Goal: Task Accomplishment & Management: Use online tool/utility

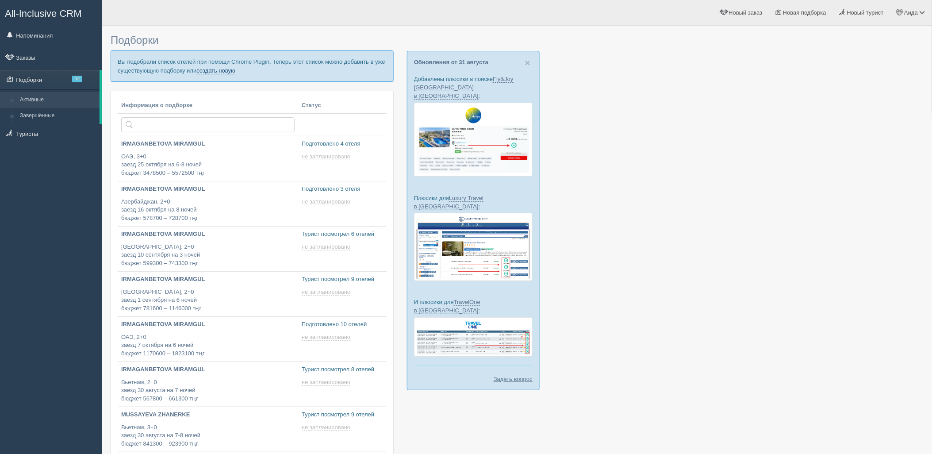
click at [210, 72] on link "создать новую" at bounding box center [215, 70] width 39 height 7
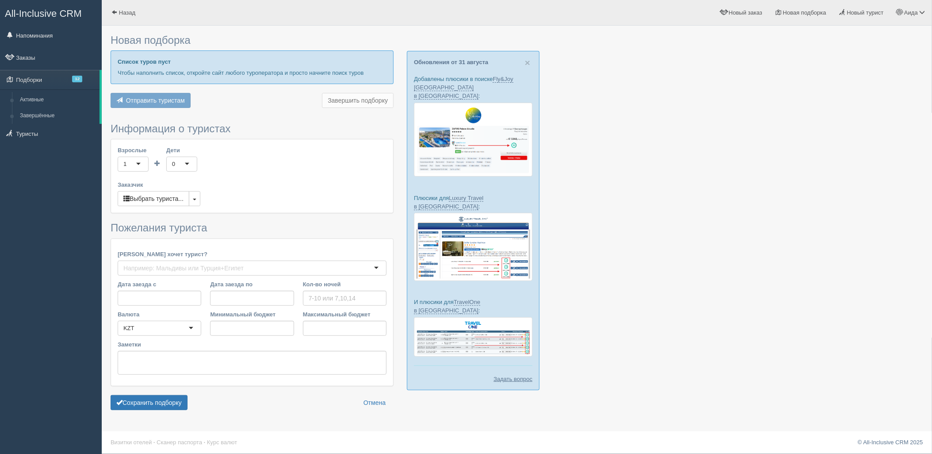
type input "7"
type input "1001800"
type input "1695300"
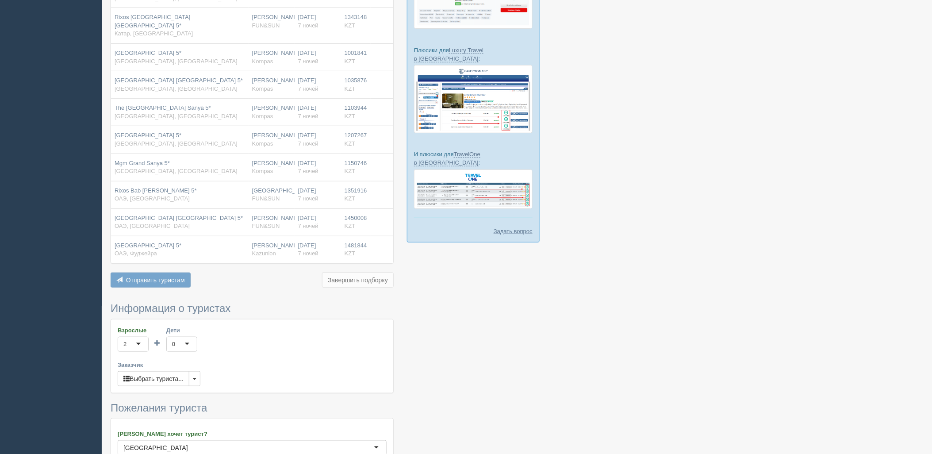
scroll to position [321, 0]
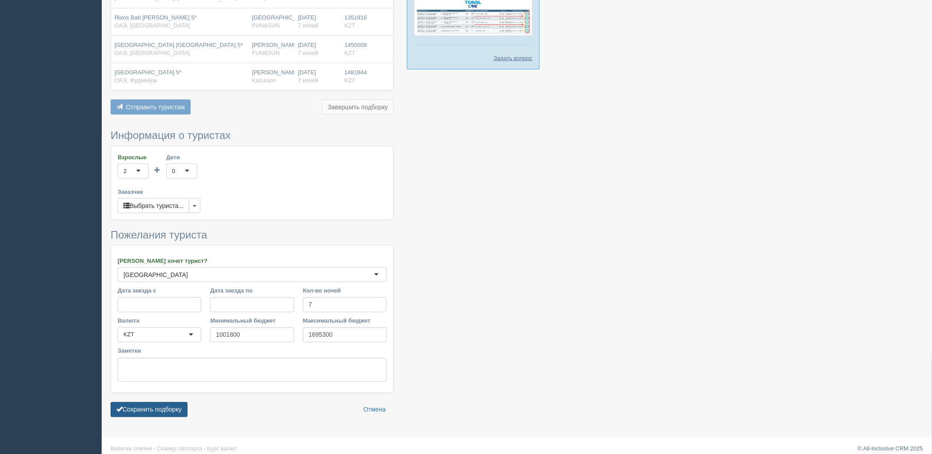
click at [141, 408] on button "Сохранить подборку" at bounding box center [149, 409] width 77 height 15
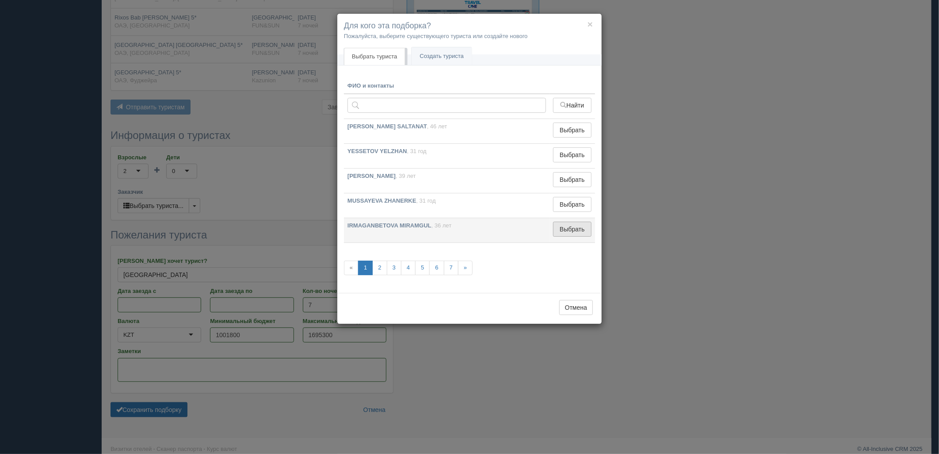
click at [581, 228] on button "Выбрать" at bounding box center [572, 229] width 38 height 15
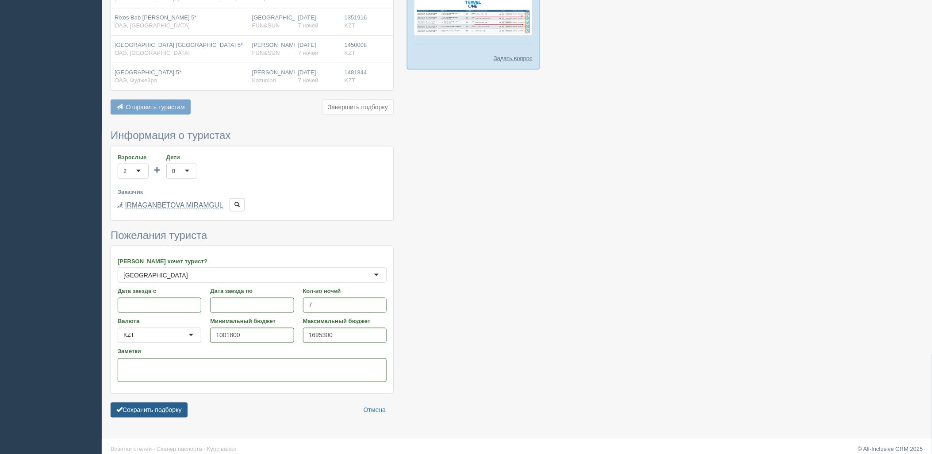
click at [125, 407] on button "Сохранить подборку" at bounding box center [149, 409] width 77 height 15
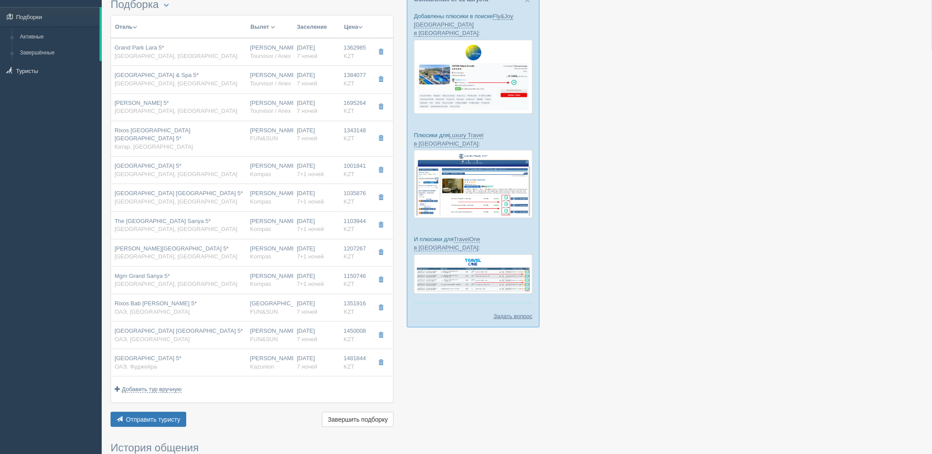
scroll to position [68, 0]
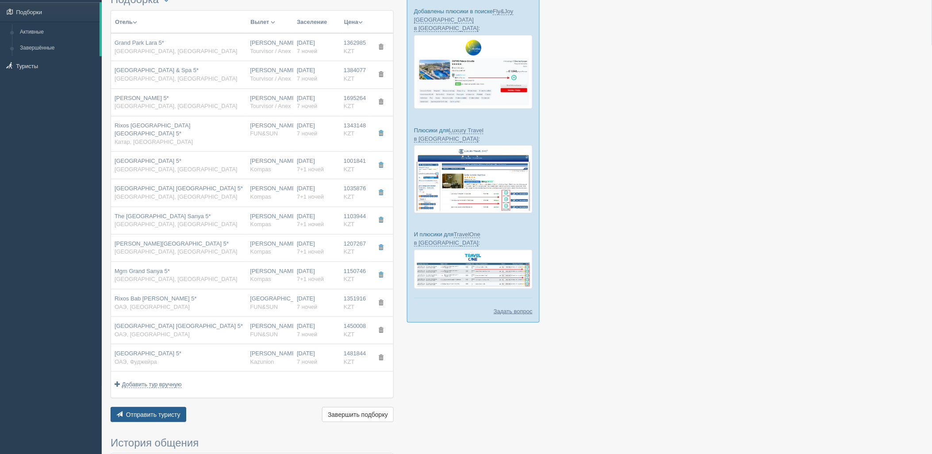
click at [124, 407] on button "Отправить туристу Отправить" at bounding box center [149, 414] width 76 height 15
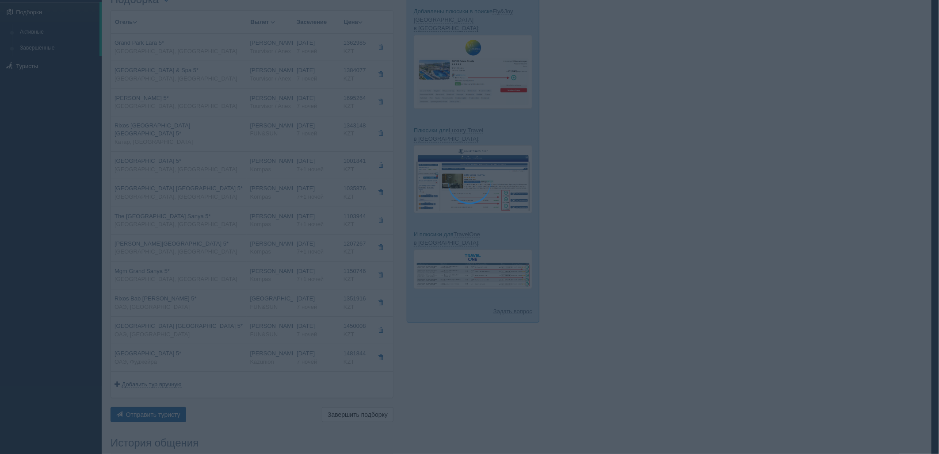
type textarea "🌞 Добрый день! Предлагаем Вам рассмотреть следующие варианты: 🌎 Турция, Лара 🏩 …"
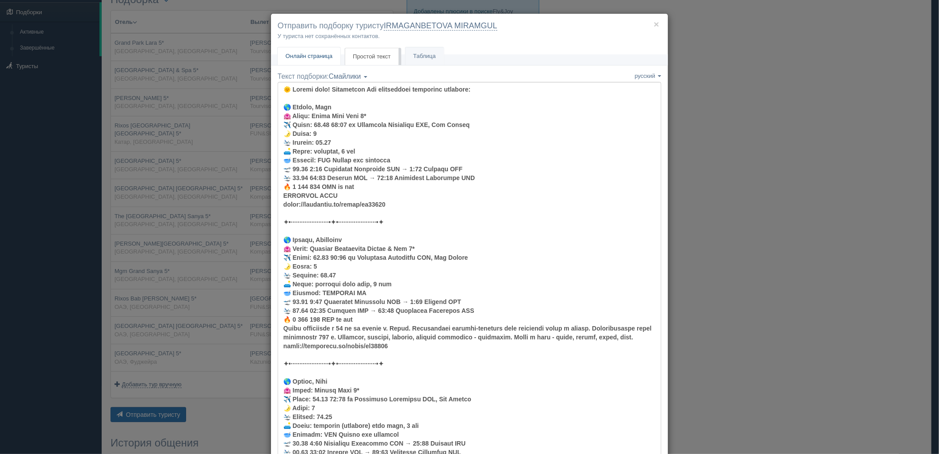
click at [286, 59] on span "Онлайн страница" at bounding box center [309, 56] width 47 height 7
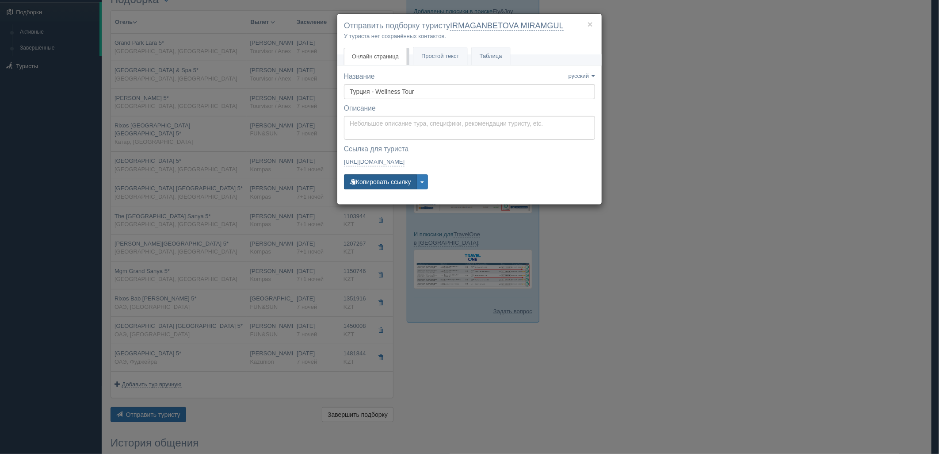
click at [383, 182] on button "Копировать ссылку" at bounding box center [380, 181] width 73 height 15
drag, startPoint x: 392, startPoint y: 182, endPoint x: 338, endPoint y: 162, distance: 56.9
click at [392, 182] on button "Копировать ссылку" at bounding box center [380, 181] width 73 height 15
click at [591, 25] on button "×" at bounding box center [590, 23] width 5 height 9
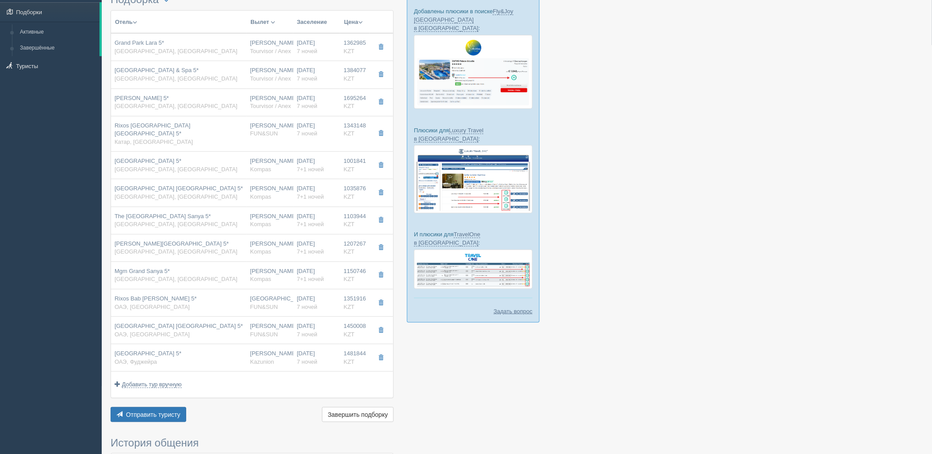
scroll to position [0, 0]
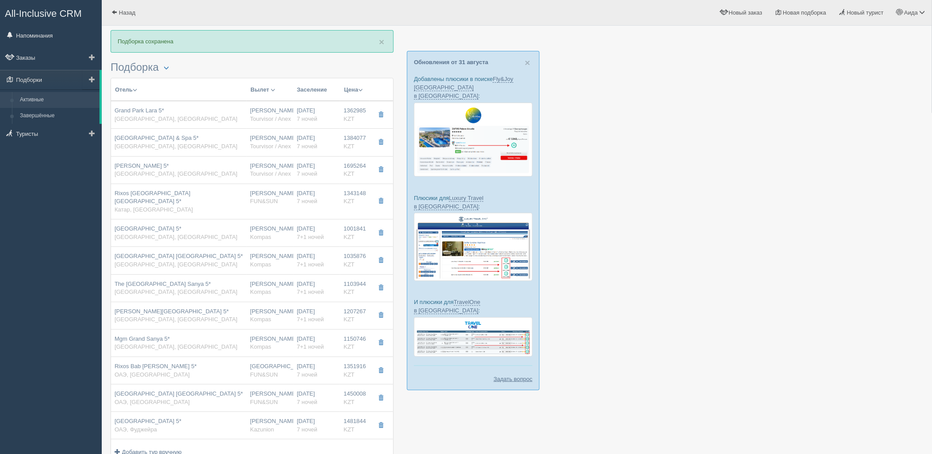
click at [42, 103] on link "Активные" at bounding box center [58, 100] width 84 height 16
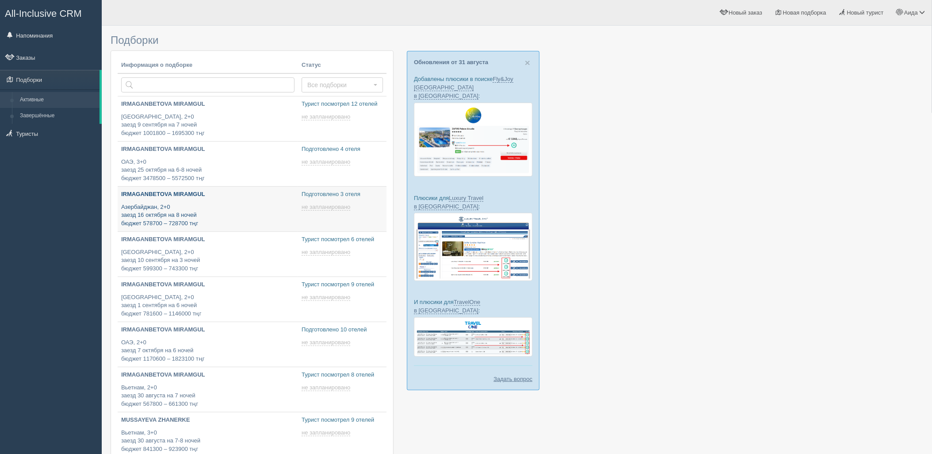
type input "[DATE] 17:45"
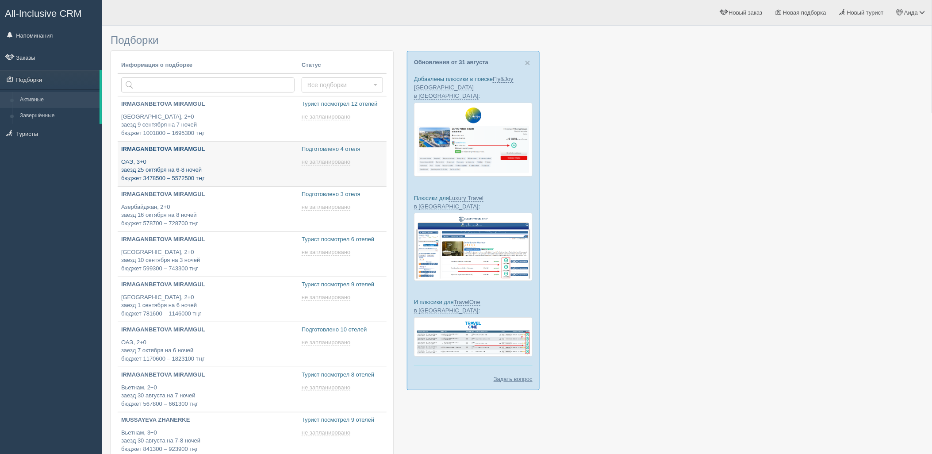
click at [222, 172] on p "ОАЭ, 3+0 заезд 25 октября на 6-8 ночей бюджет 3478500 – 5572500 тңг" at bounding box center [207, 170] width 173 height 25
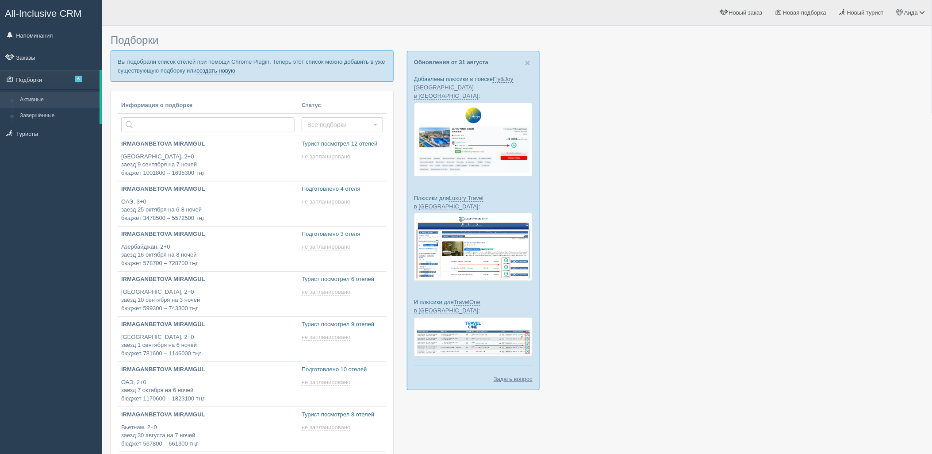
click at [224, 70] on link "создать новую" at bounding box center [215, 70] width 39 height 7
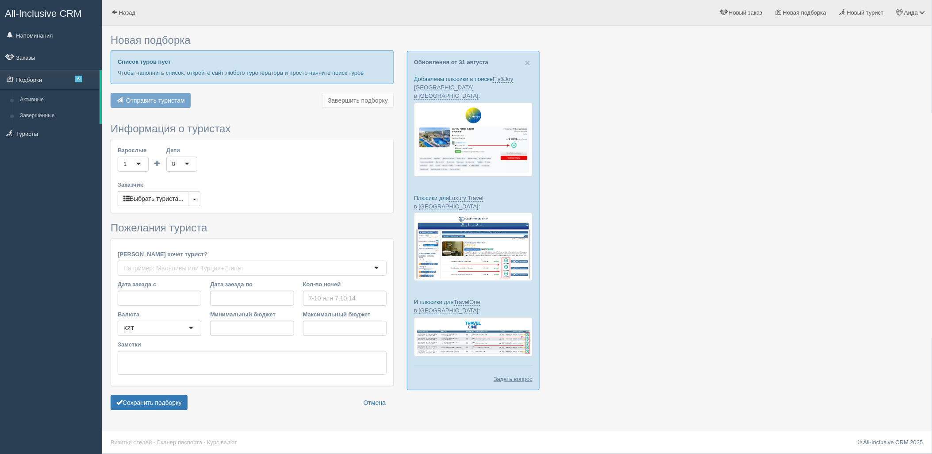
type input "7"
type input "3569200"
type input "6033500"
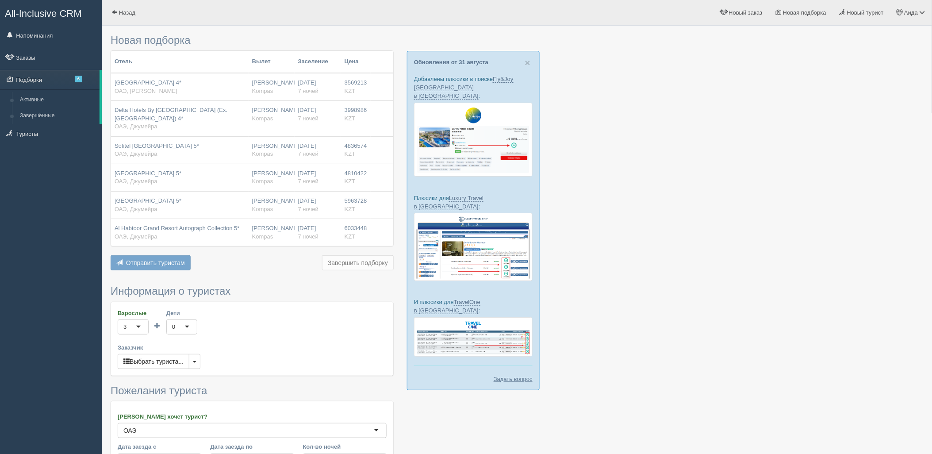
scroll to position [164, 0]
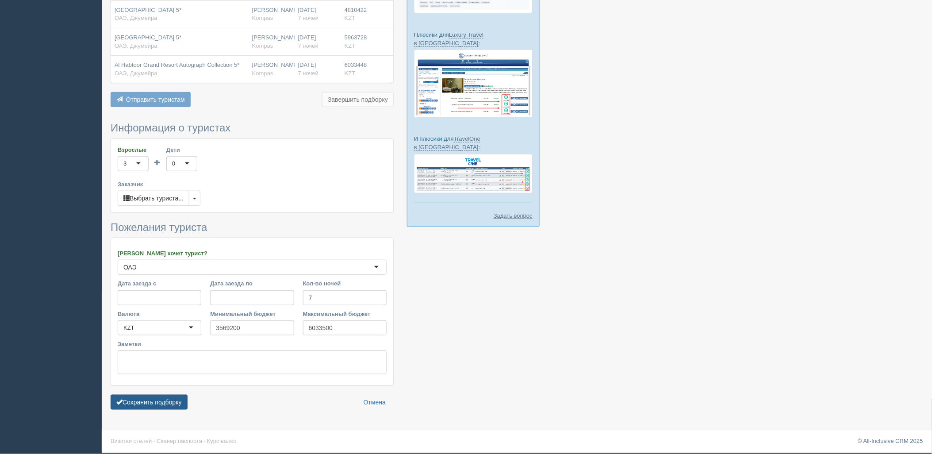
click at [145, 395] on button "Сохранить подборку" at bounding box center [149, 401] width 77 height 15
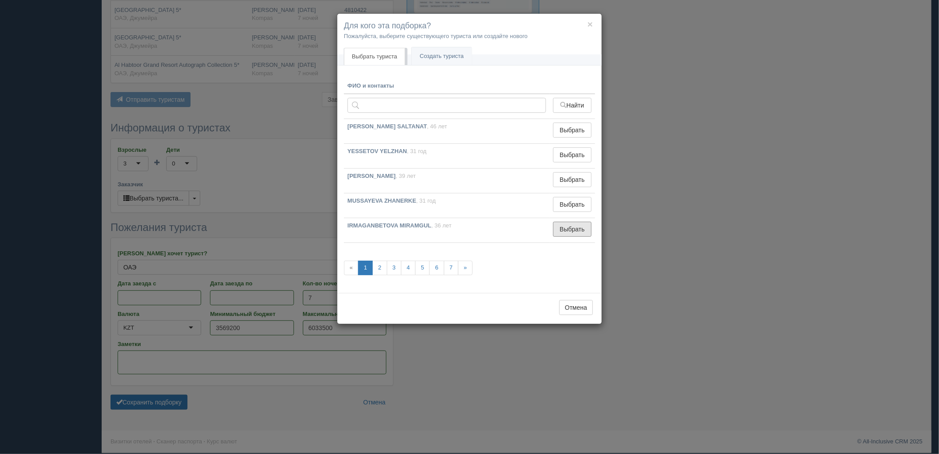
click at [558, 226] on button "Выбрать" at bounding box center [572, 229] width 38 height 15
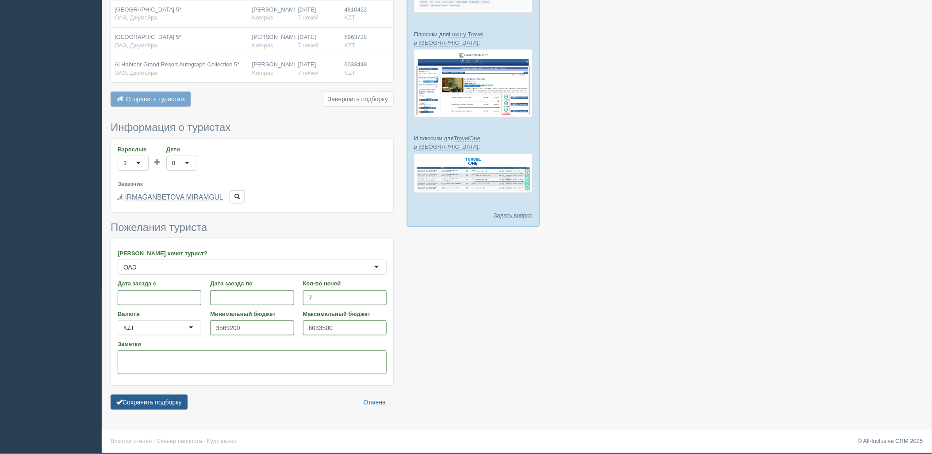
click at [160, 402] on button "Сохранить подборку" at bounding box center [149, 401] width 77 height 15
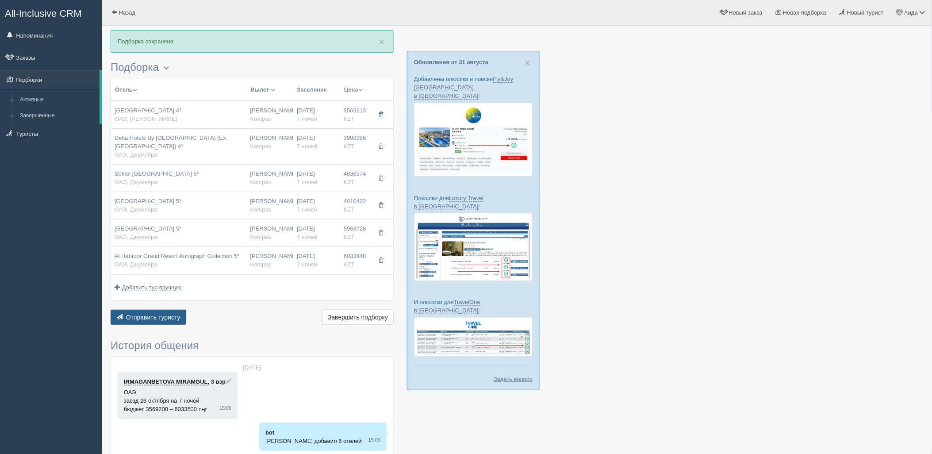
click at [145, 323] on button "Отправить туристу Отправить" at bounding box center [149, 317] width 76 height 15
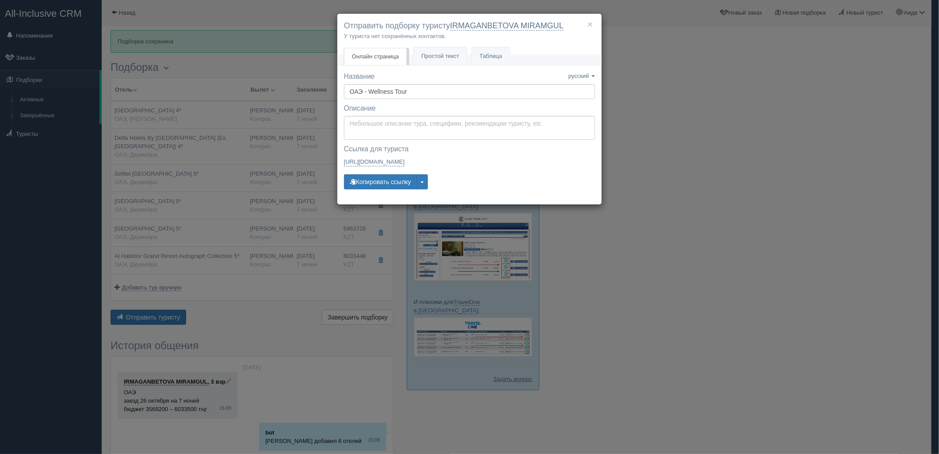
click at [367, 190] on div "Название Название сохранено русский english eesti latviešu polski українська ру…" at bounding box center [469, 135] width 251 height 126
click at [367, 187] on button "Копировать ссылку" at bounding box center [380, 181] width 73 height 15
